Goal: Navigation & Orientation: Understand site structure

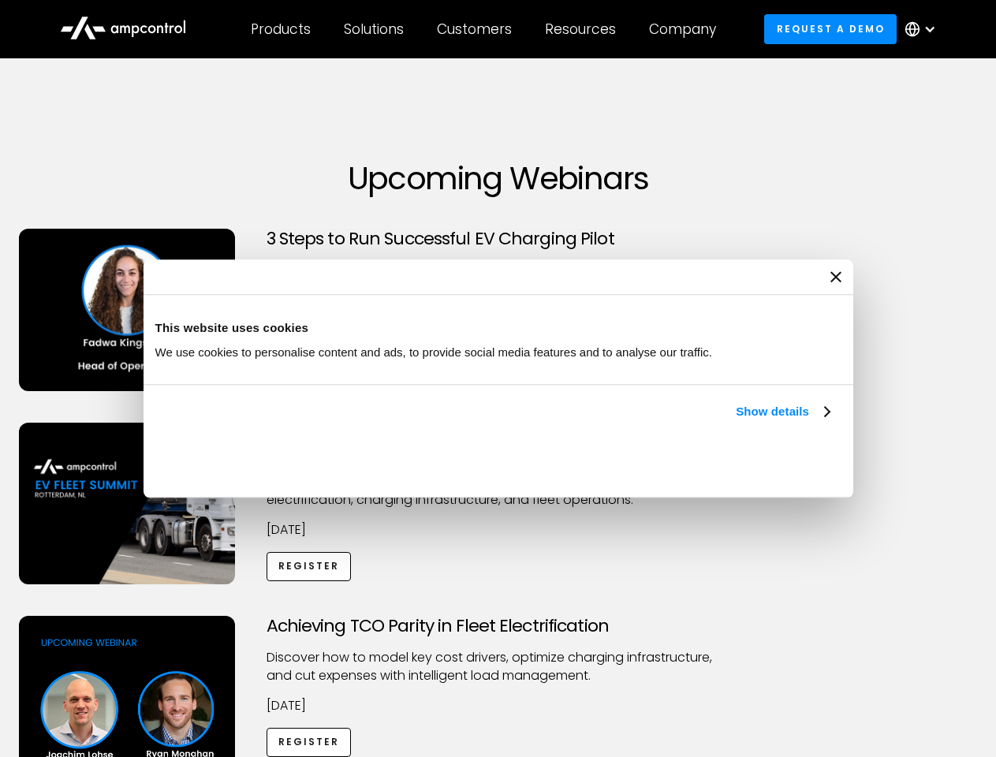
click at [736, 421] on link "Show details" at bounding box center [782, 411] width 93 height 19
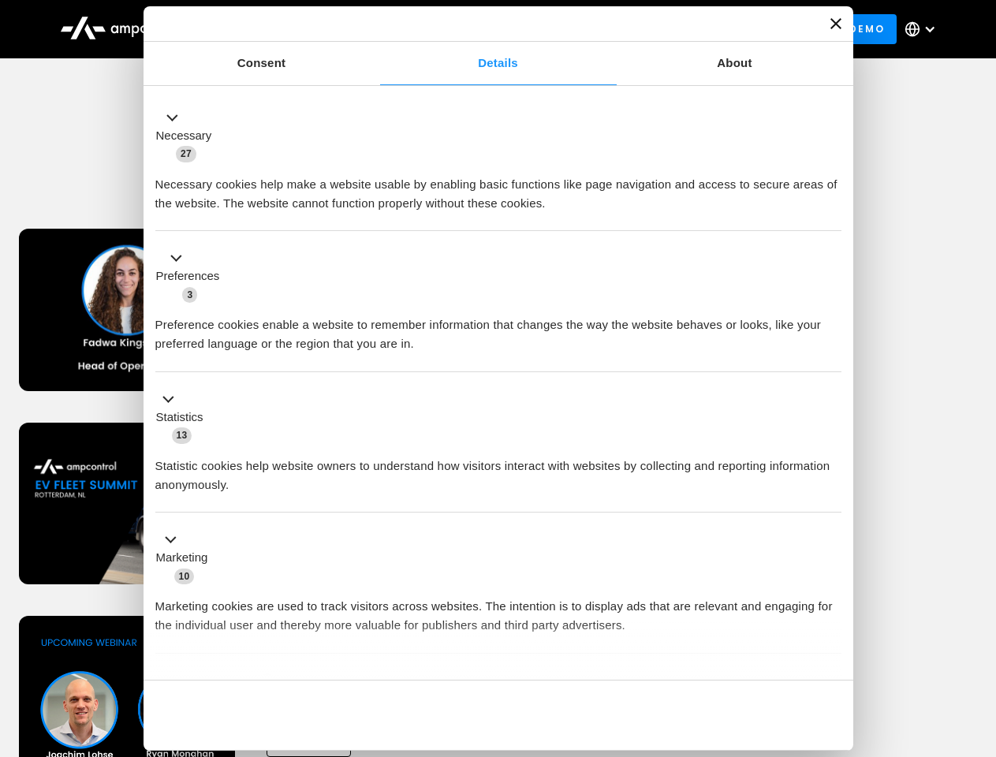
click at [831, 653] on ul "Necessary 27 Necessary cookies help make a website usable by enabling basic fun…" at bounding box center [497, 416] width 701 height 650
click at [978, 635] on div "Achieving TCO Parity in Fleet Electrification Discover how to model key cost dr…" at bounding box center [498, 740] width 990 height 248
click at [485, 29] on div "Customers" at bounding box center [474, 28] width 75 height 17
click at [280, 29] on div "Products" at bounding box center [281, 28] width 60 height 17
click at [374, 29] on div "Solutions" at bounding box center [374, 28] width 60 height 17
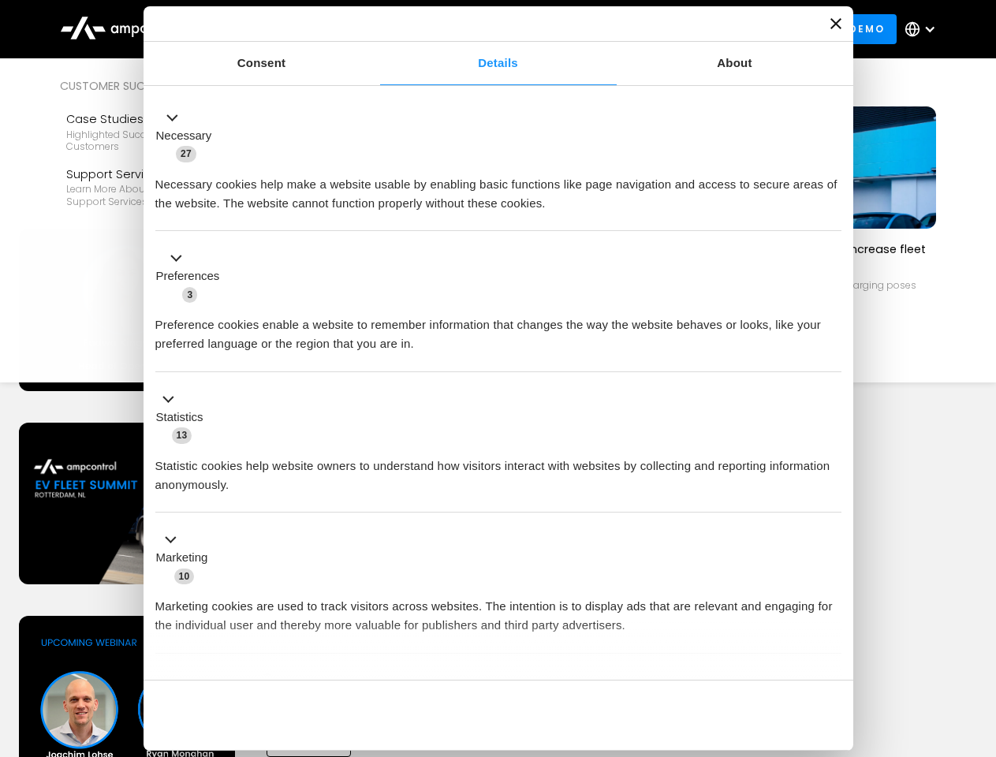
click at [477, 29] on div "Customers" at bounding box center [474, 28] width 75 height 17
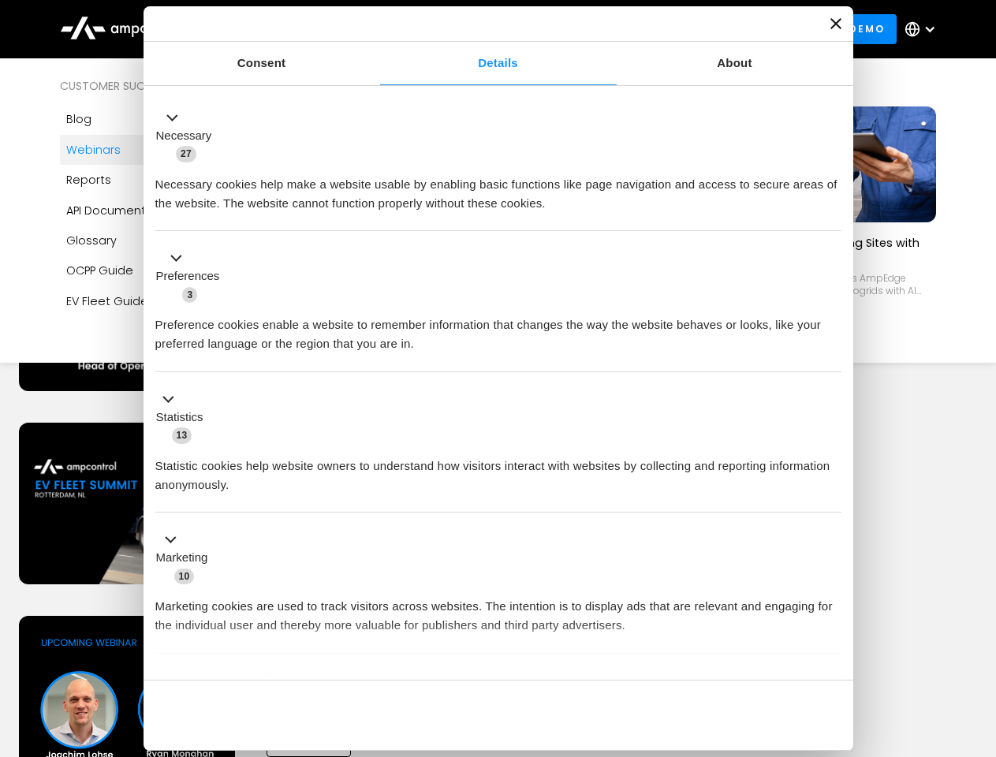
click at [583, 29] on div "Resources" at bounding box center [580, 28] width 71 height 17
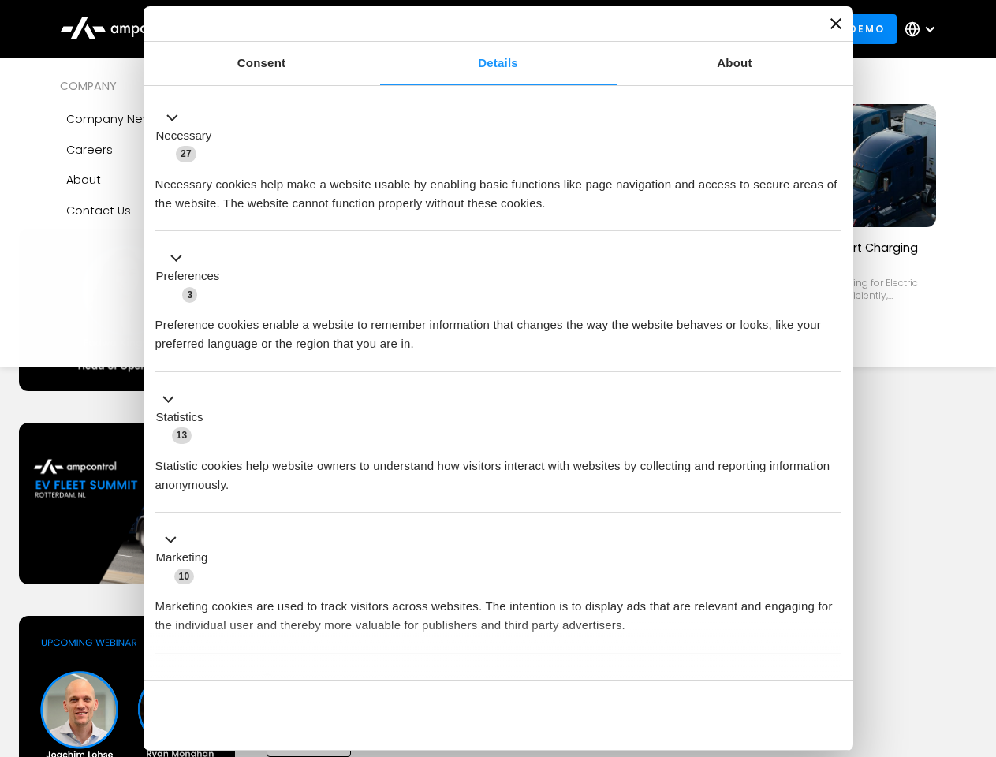
click at [687, 29] on div "Company" at bounding box center [682, 28] width 67 height 17
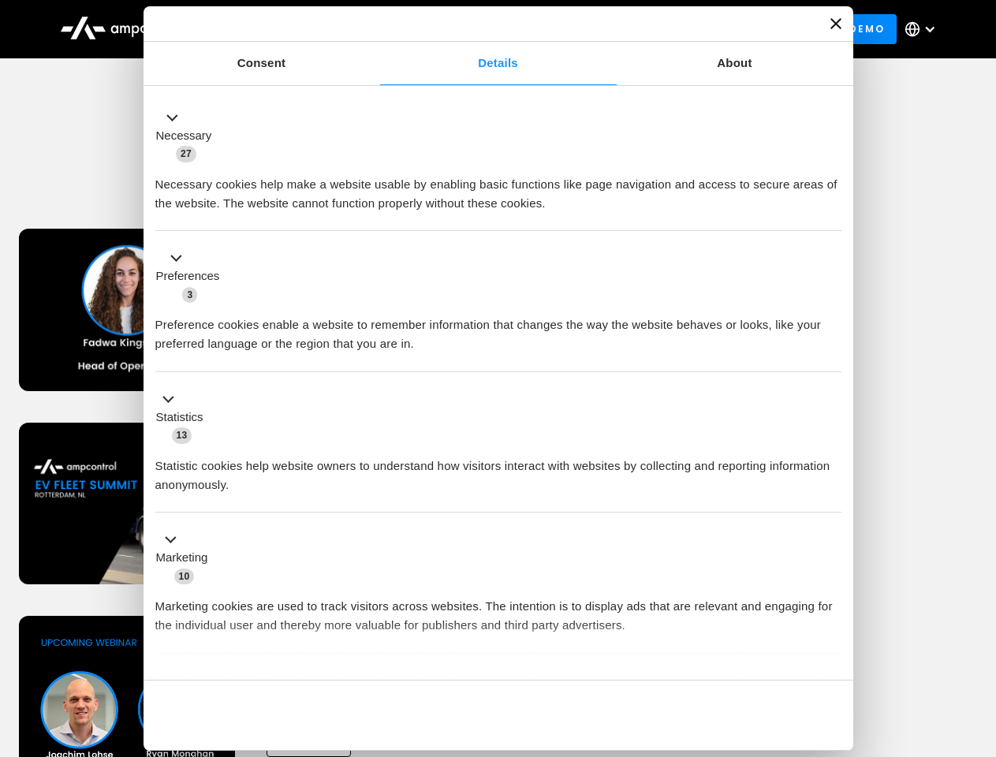
click at [924, 29] on div at bounding box center [929, 29] width 13 height 13
